Goal: Transaction & Acquisition: Purchase product/service

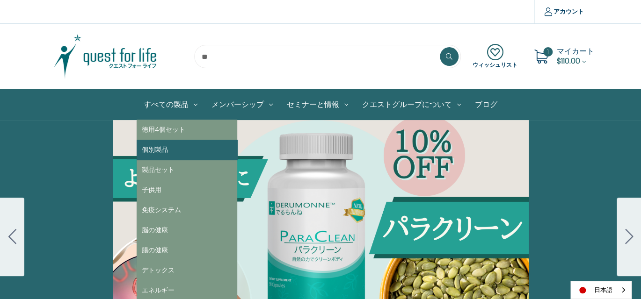
click at [167, 150] on link "個別製品" at bounding box center [187, 150] width 101 height 20
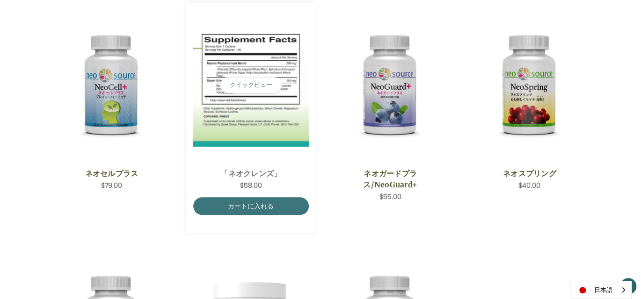
scroll to position [47, 0]
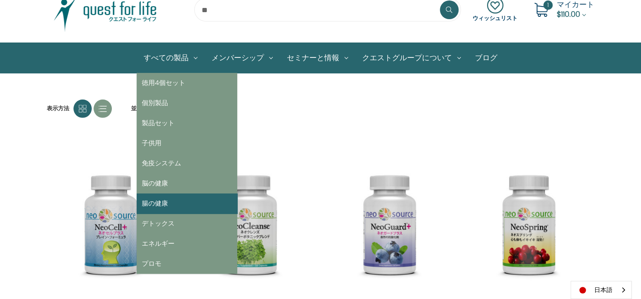
click at [170, 206] on link "腸の健康" at bounding box center [187, 204] width 101 height 20
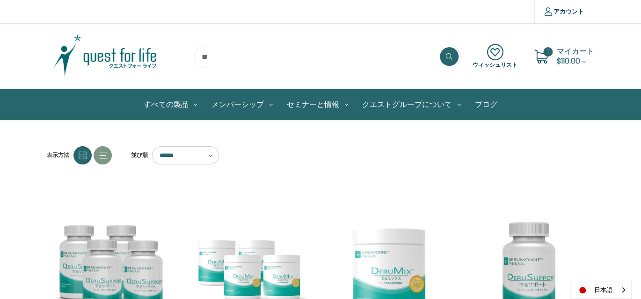
click at [571, 58] on span "$110.00" at bounding box center [568, 61] width 23 height 11
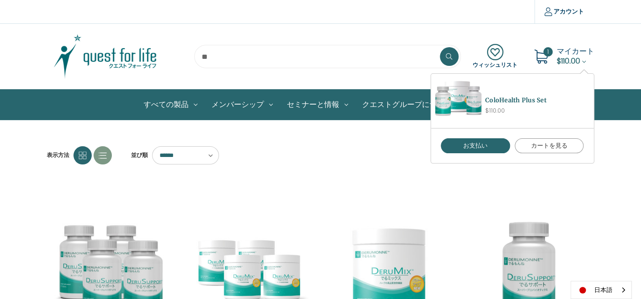
click at [558, 148] on link "カートを見る" at bounding box center [549, 146] width 69 height 15
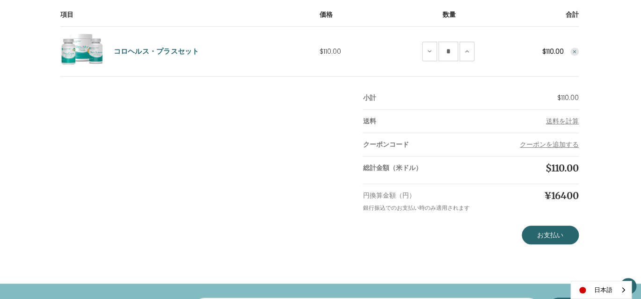
scroll to position [187, 0]
